Goal: Task Accomplishment & Management: Manage account settings

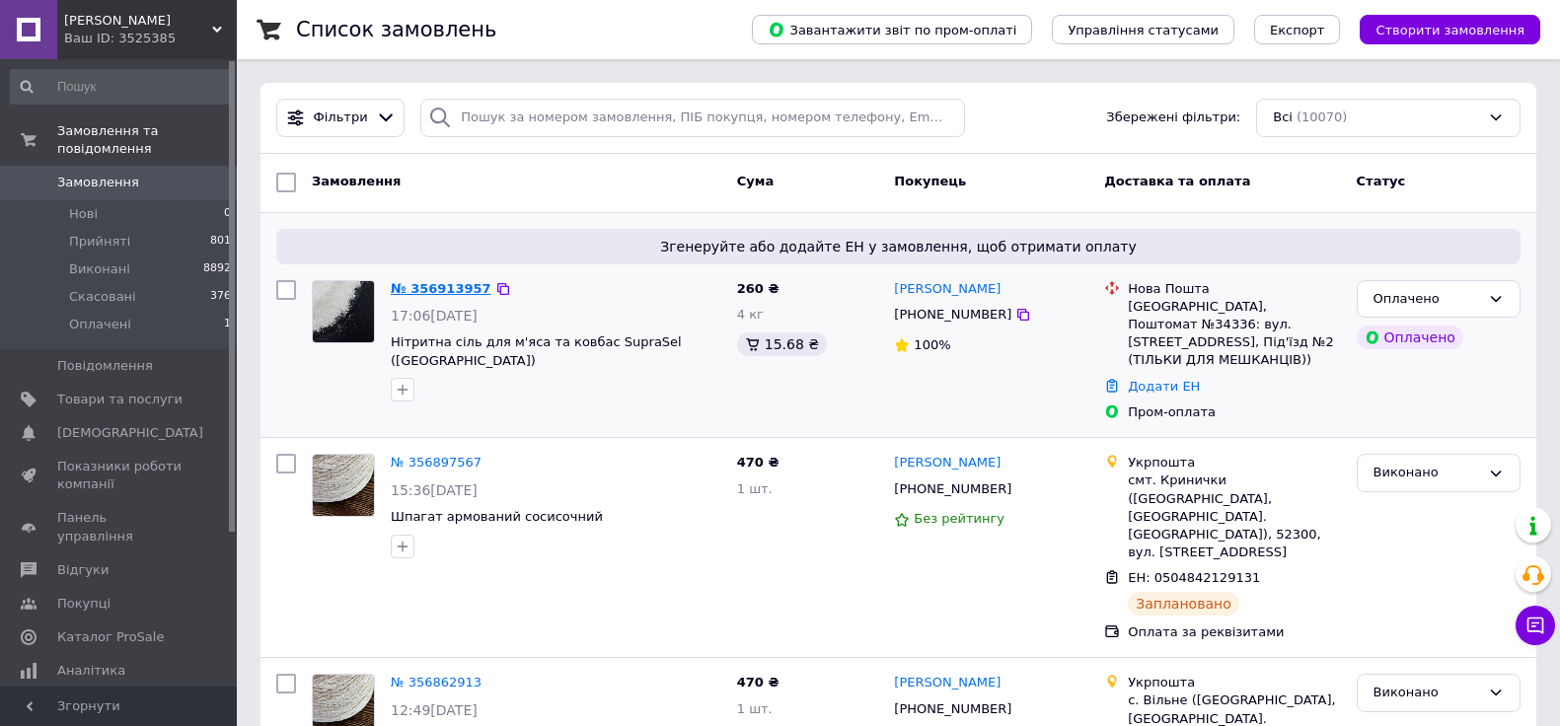
click at [432, 287] on link "№ 356913957" at bounding box center [441, 288] width 101 height 15
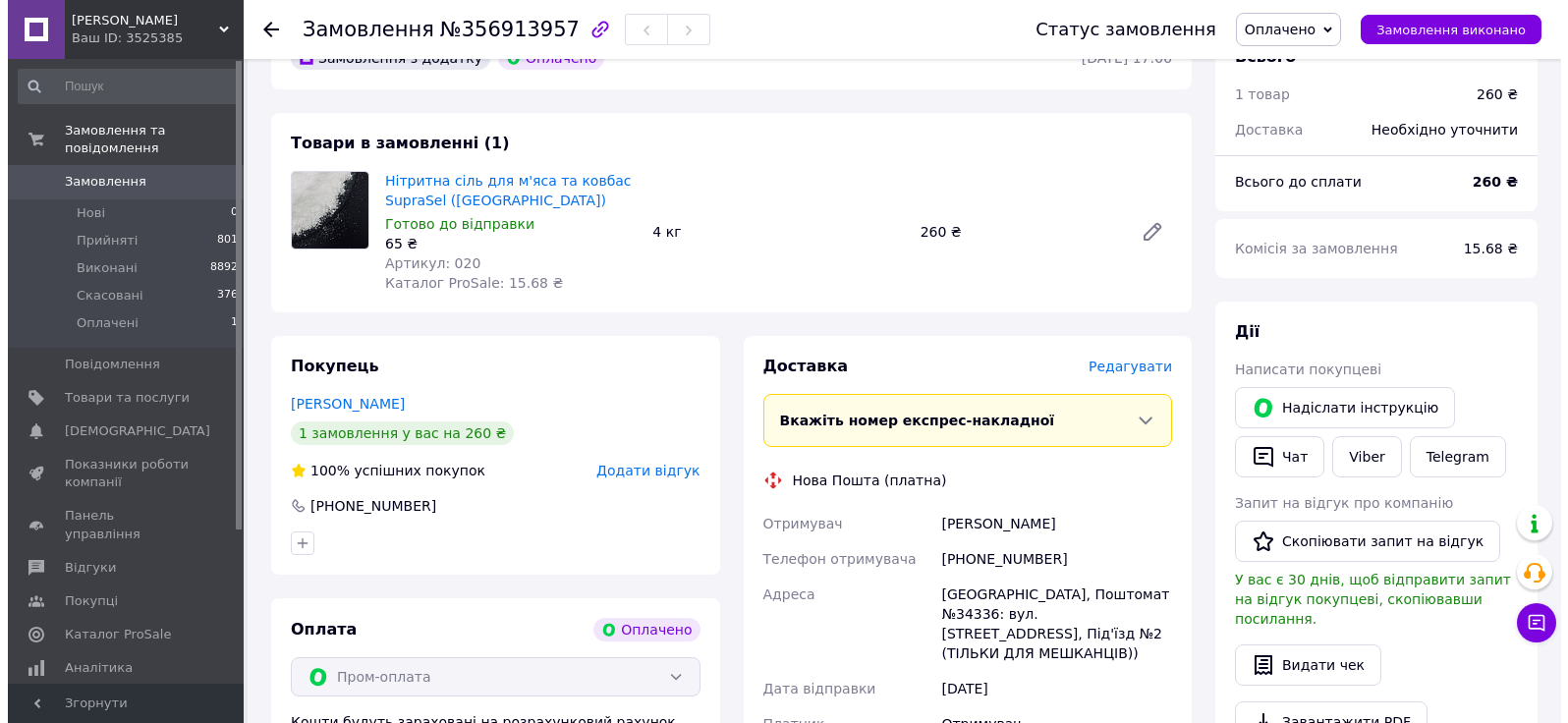
scroll to position [196, 0]
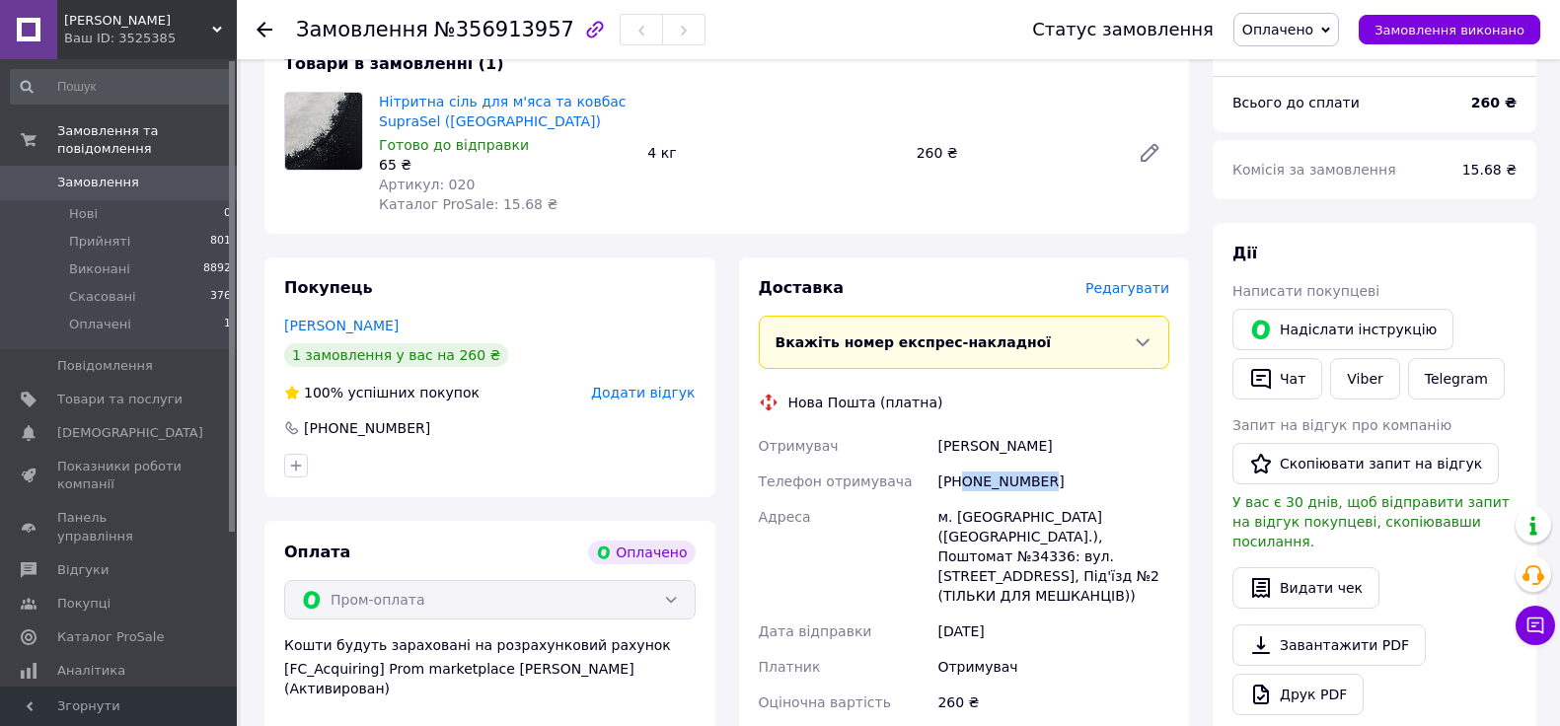
drag, startPoint x: 1033, startPoint y: 480, endPoint x: 964, endPoint y: 482, distance: 69.1
click at [964, 482] on div "+380509313013" at bounding box center [1054, 482] width 240 height 36
copy div "0509313013"
drag, startPoint x: 1022, startPoint y: 449, endPoint x: 938, endPoint y: 448, distance: 84.9
click at [938, 448] on div "Нікон СЕРГЕЙ" at bounding box center [1054, 446] width 240 height 36
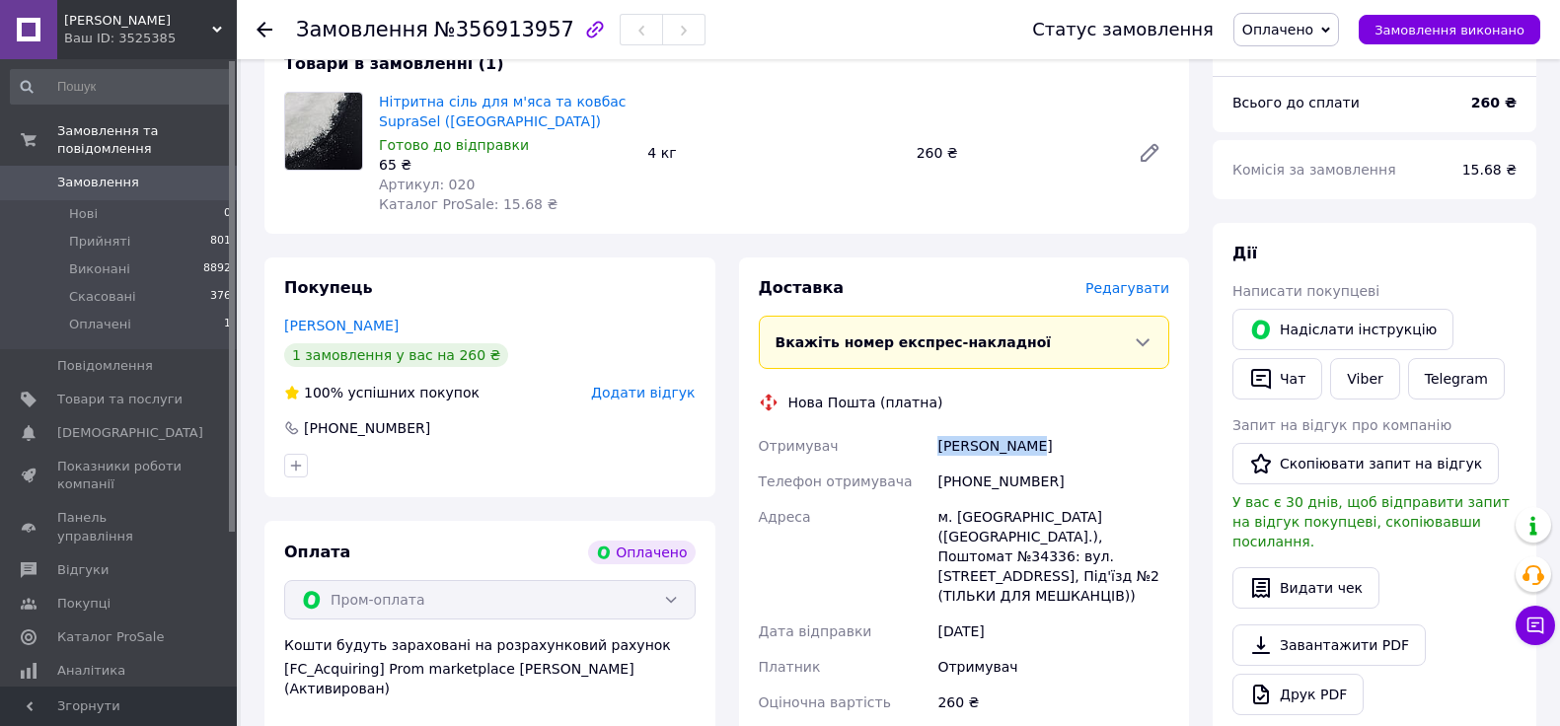
copy div "Нікон СЕРГЕЙ"
click at [1298, 35] on span "Оплачено" at bounding box center [1278, 30] width 71 height 16
click at [1296, 75] on li "Прийнято" at bounding box center [1287, 69] width 104 height 30
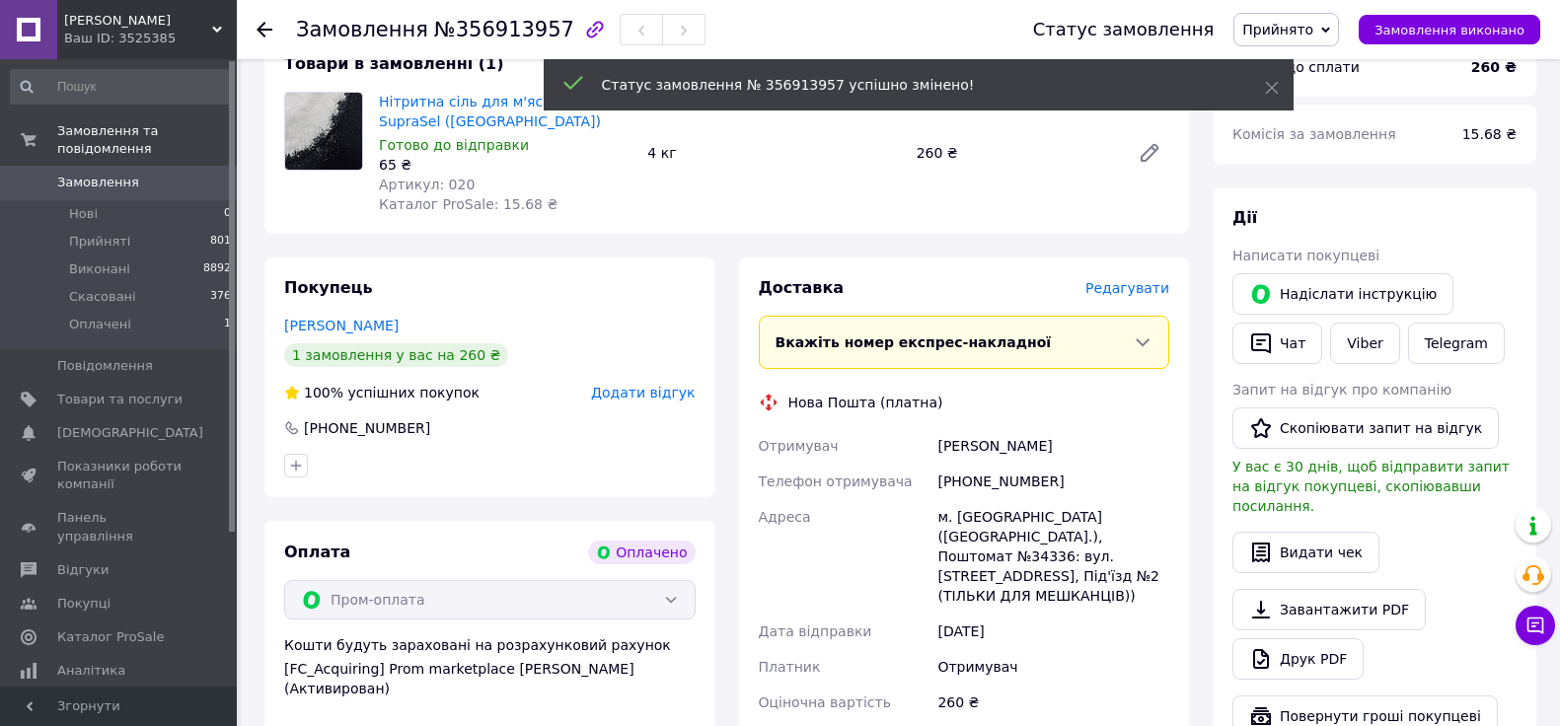
click at [1121, 290] on span "Редагувати" at bounding box center [1128, 288] width 84 height 16
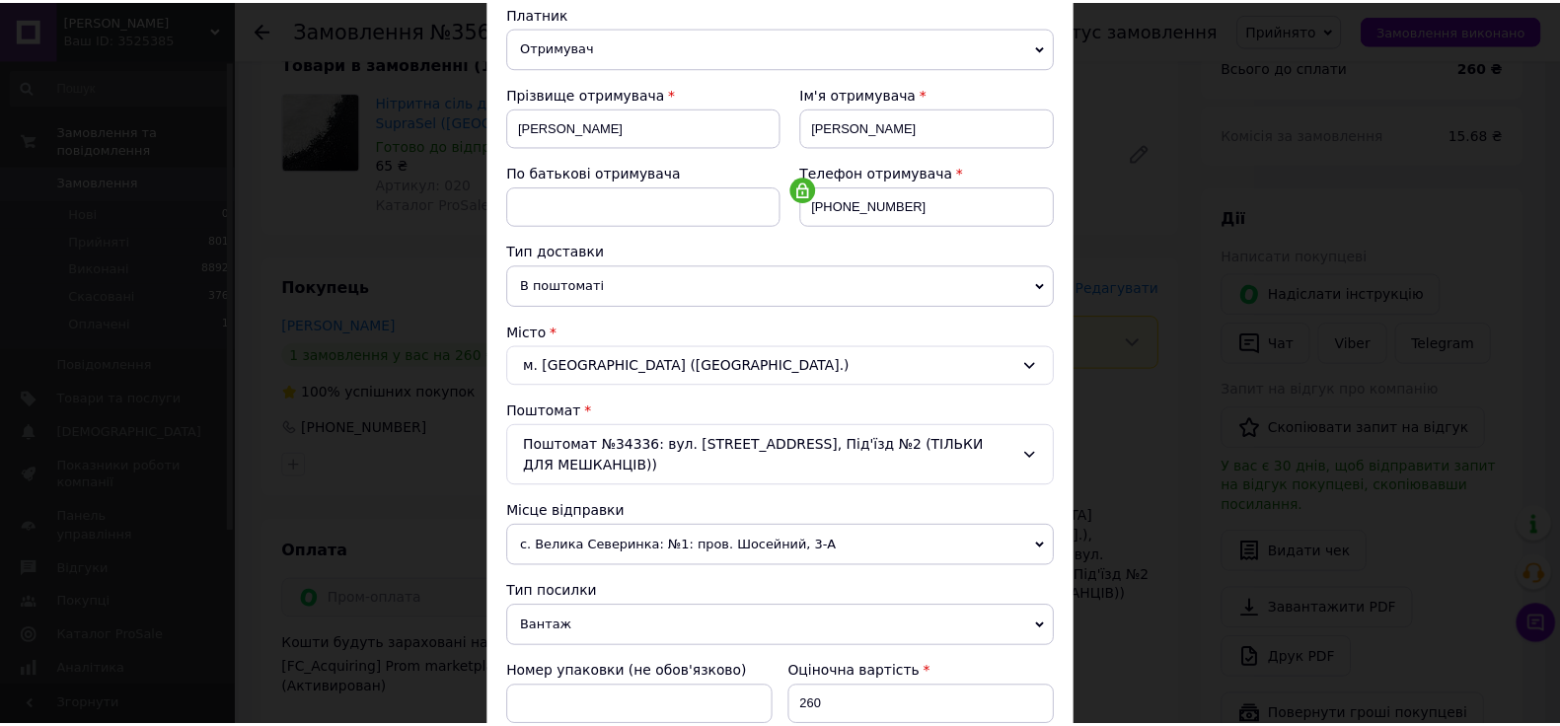
scroll to position [584, 0]
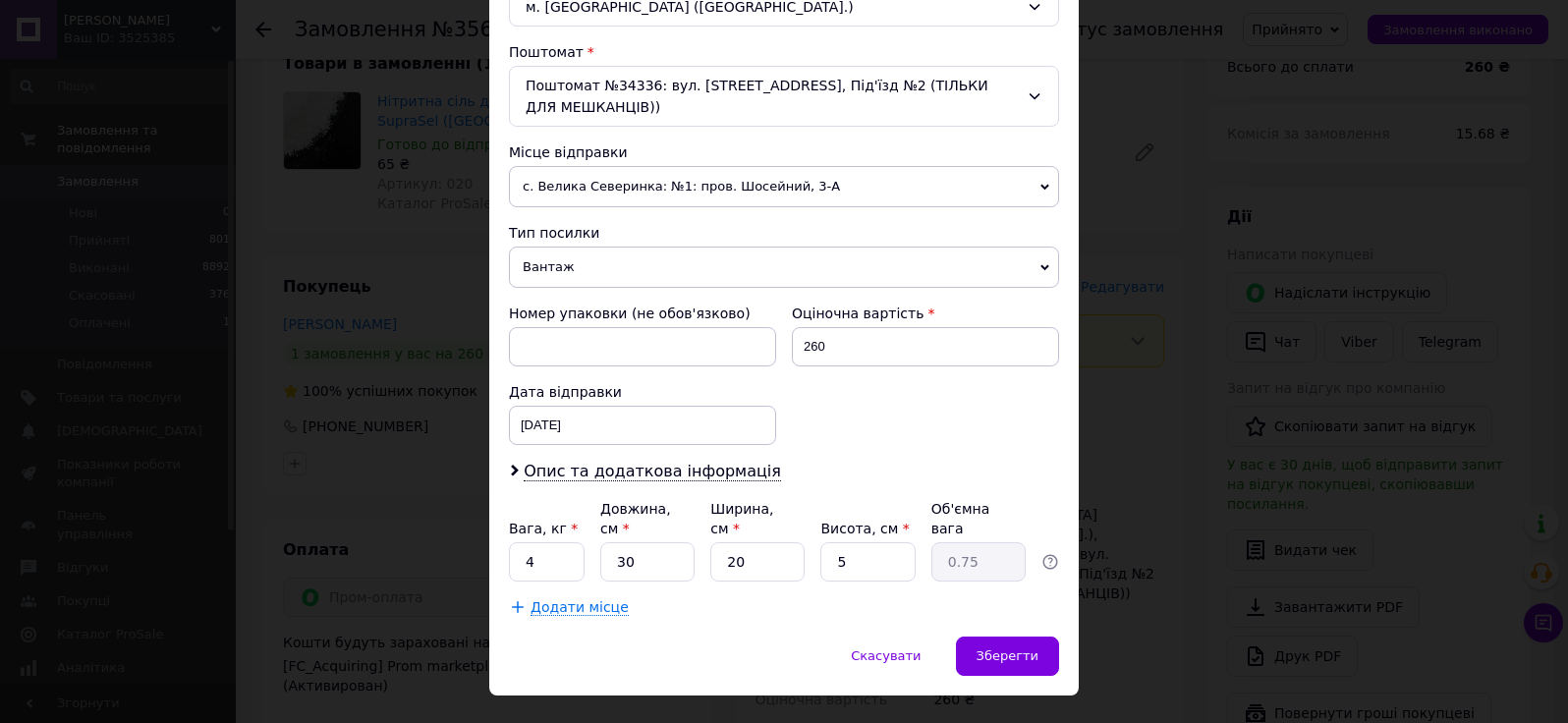
click at [1139, 313] on div "× Редагування доставки Спосіб доставки Нова Пошта (платна) Платник Отримувач Ві…" at bounding box center [784, 362] width 1568 height 723
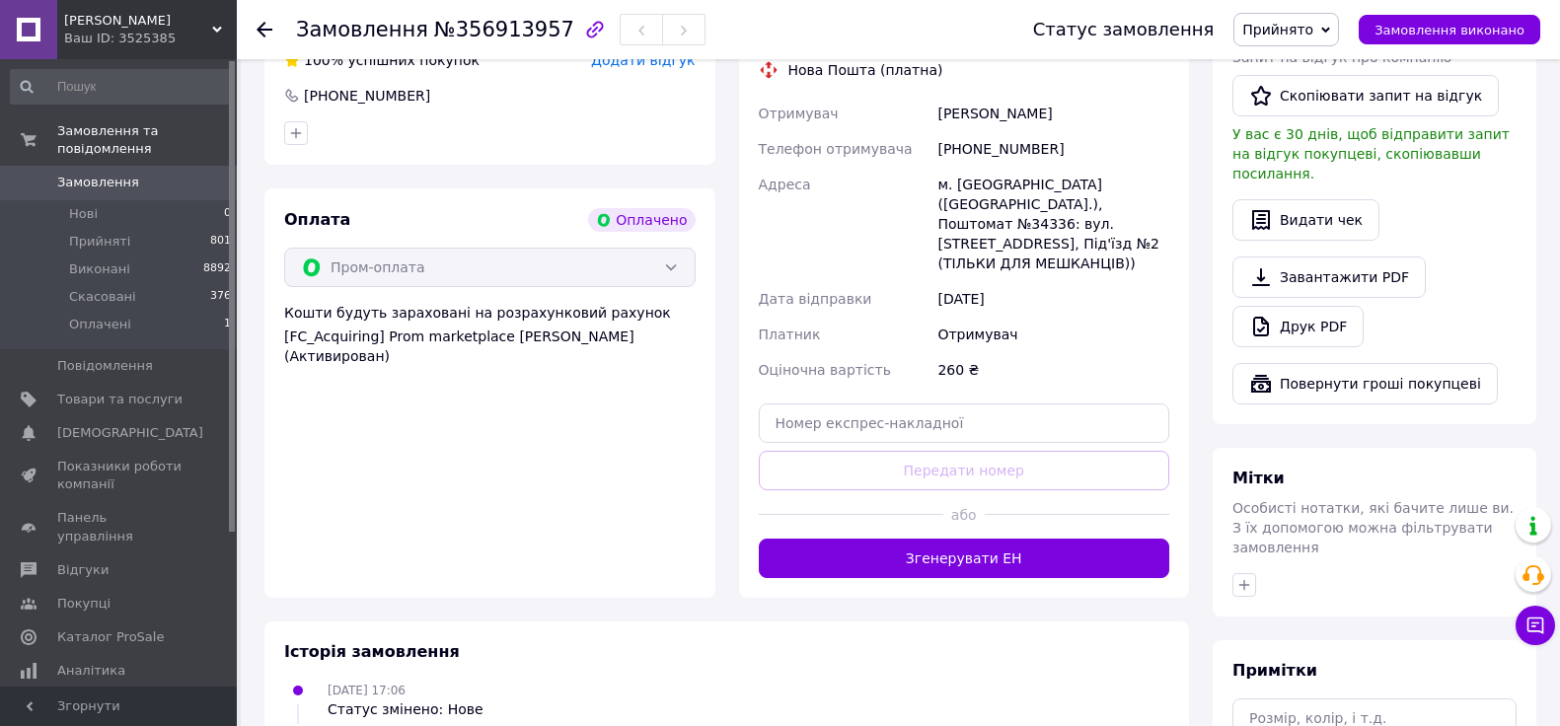
scroll to position [592, 0]
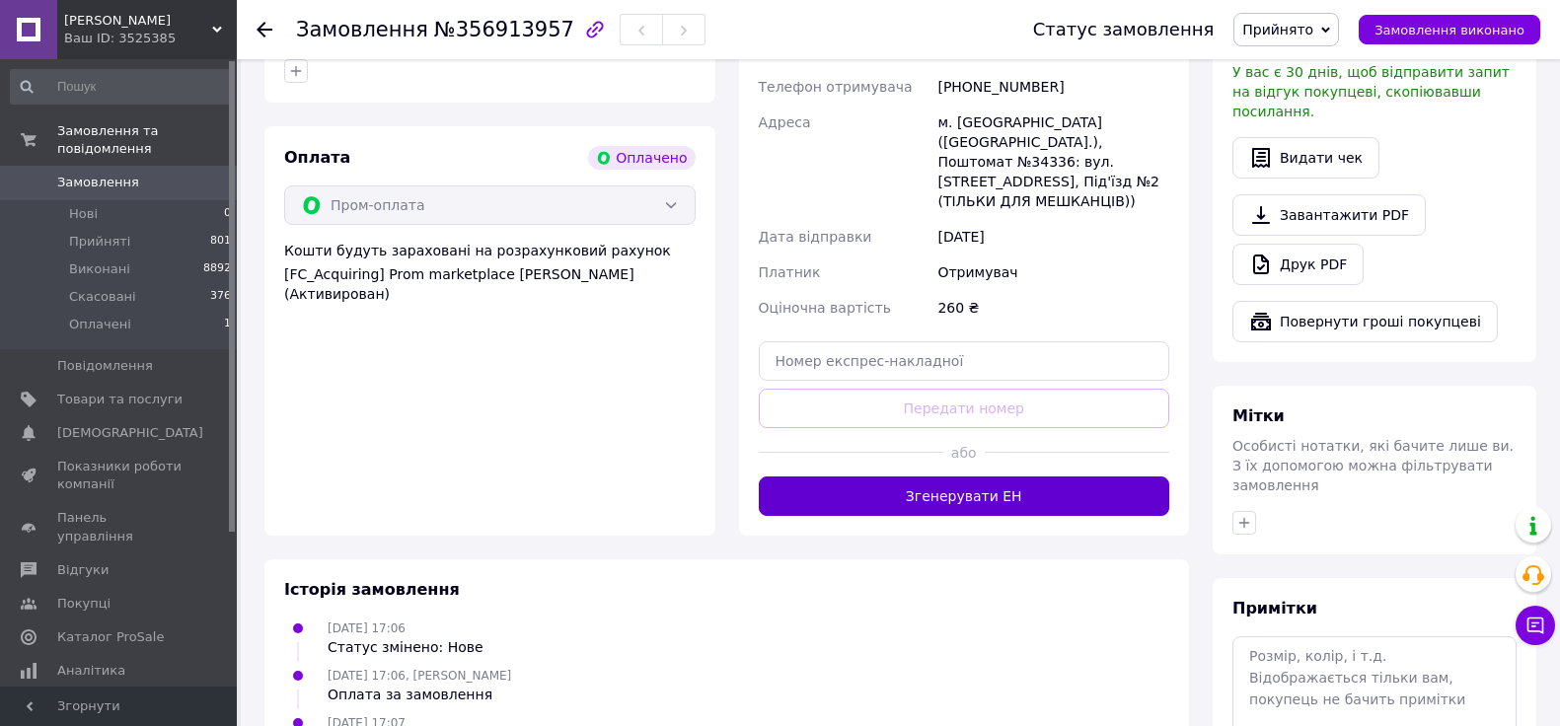
click at [1023, 482] on button "Згенерувати ЕН" at bounding box center [965, 496] width 412 height 39
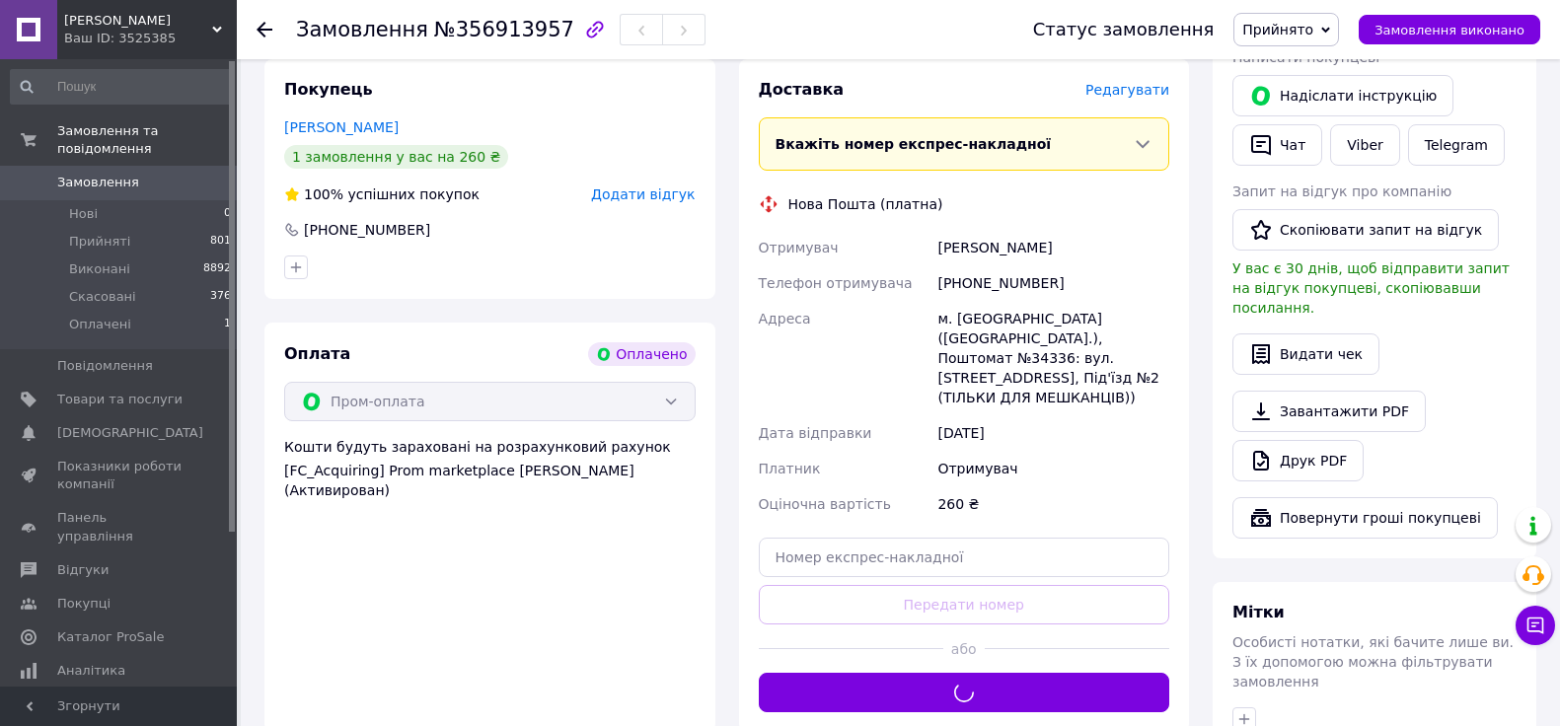
scroll to position [395, 0]
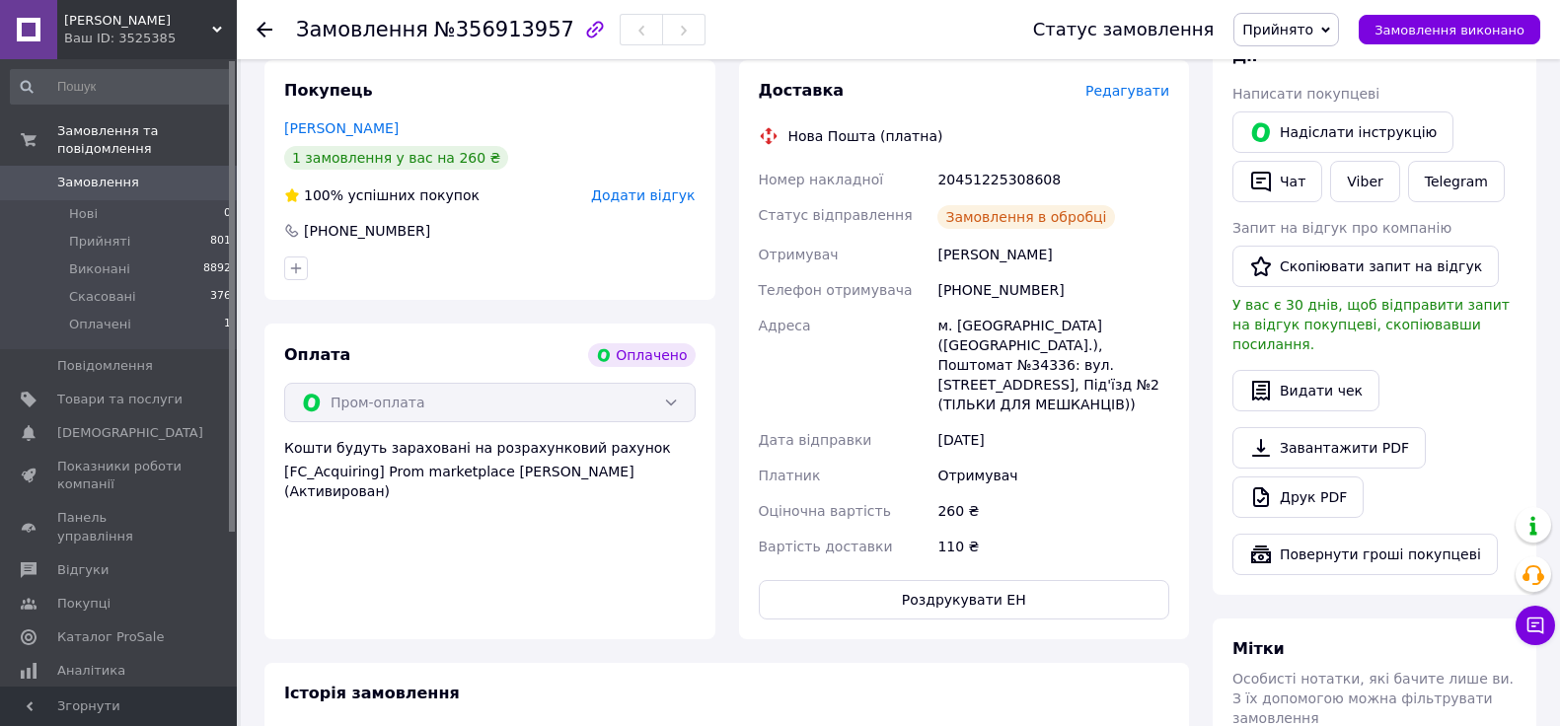
click at [1004, 180] on div "20451225308608" at bounding box center [1054, 180] width 240 height 36
copy div "20451225308608"
drag, startPoint x: 1024, startPoint y: 248, endPoint x: 937, endPoint y: 249, distance: 87.8
click at [937, 249] on div "Нікон СЕРГЕЙ" at bounding box center [1054, 255] width 240 height 36
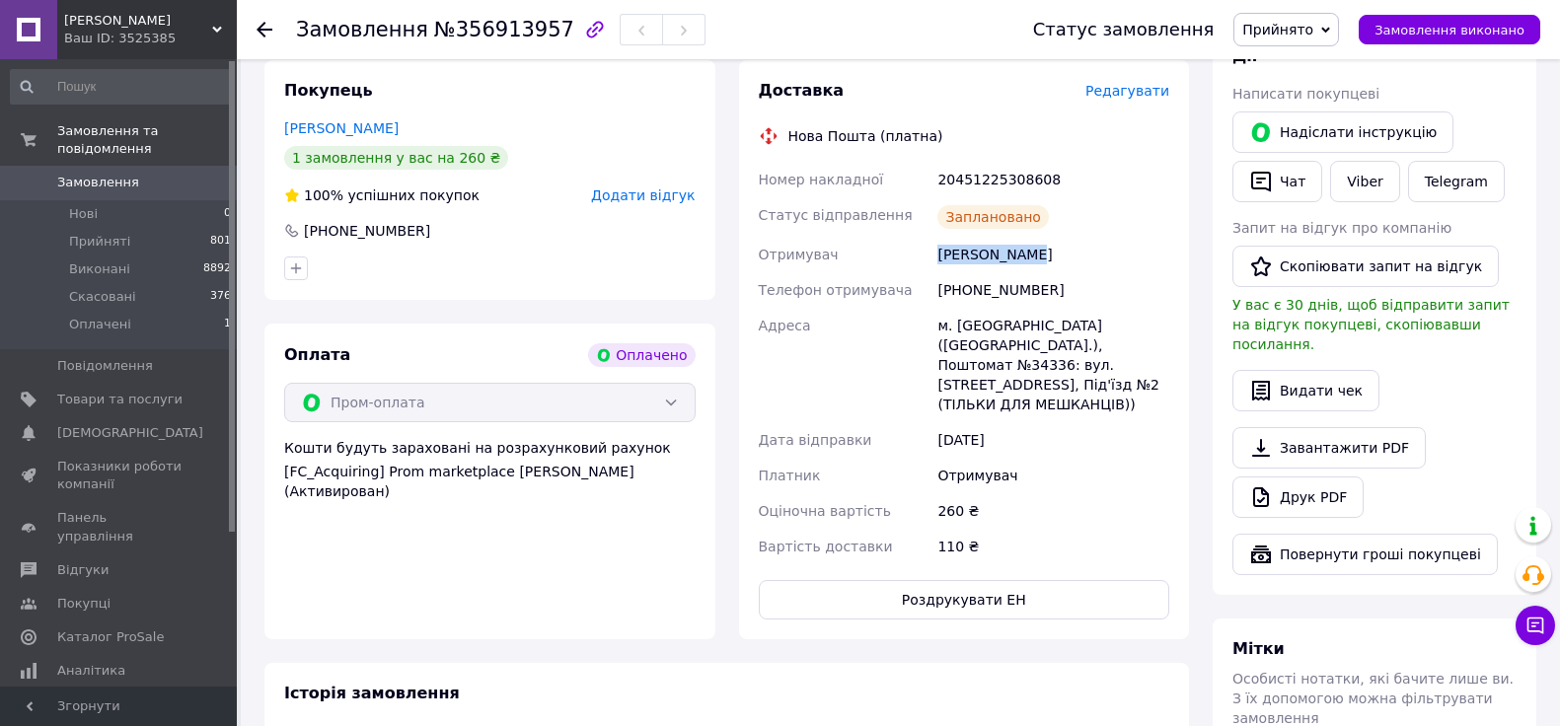
copy div "Нікон СЕРГЕЙ"
click at [936, 580] on button "Роздрукувати ЕН" at bounding box center [965, 599] width 412 height 39
click at [1298, 27] on span "Прийнято" at bounding box center [1278, 30] width 71 height 16
click at [1296, 65] on li "Виконано" at bounding box center [1287, 69] width 104 height 30
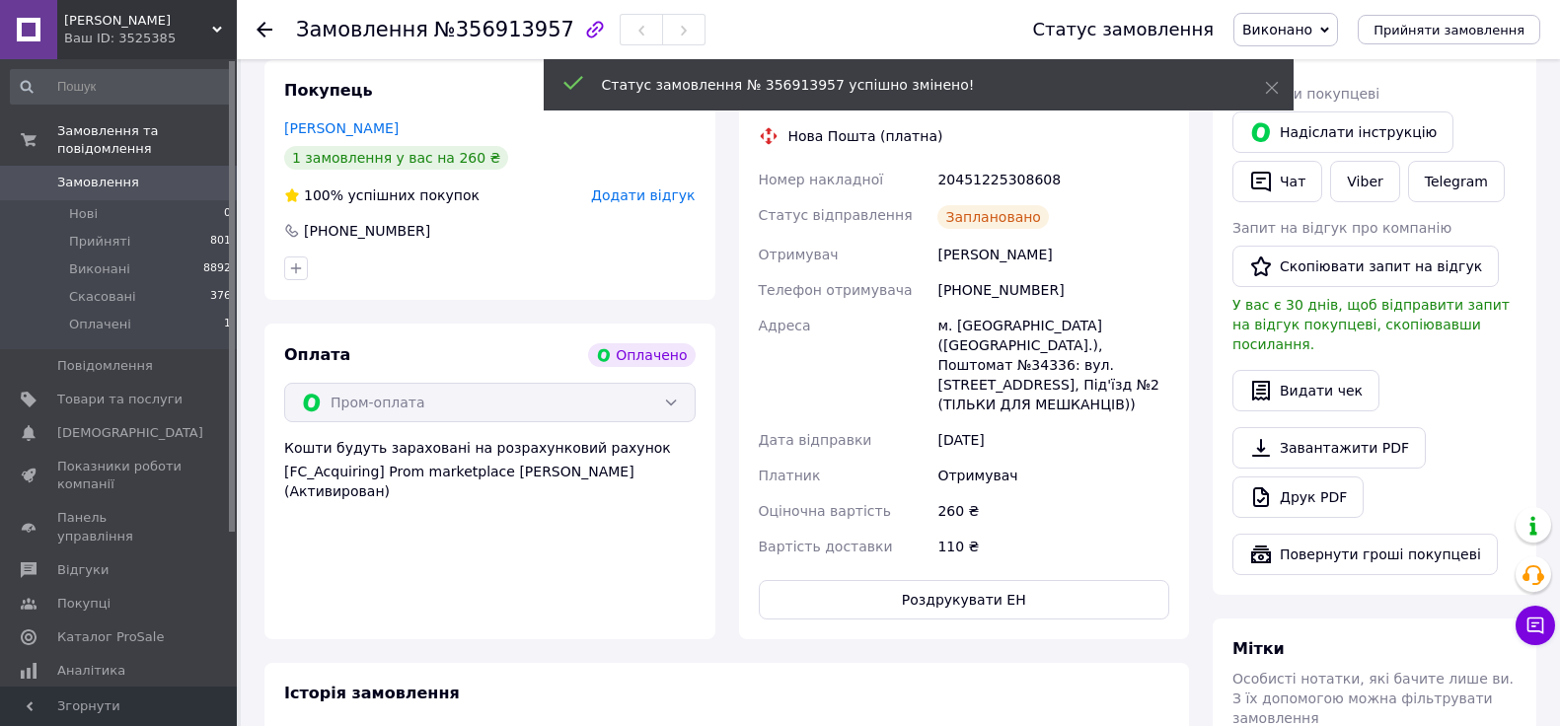
click at [114, 174] on span "Замовлення" at bounding box center [98, 183] width 82 height 18
